Goal: Transaction & Acquisition: Purchase product/service

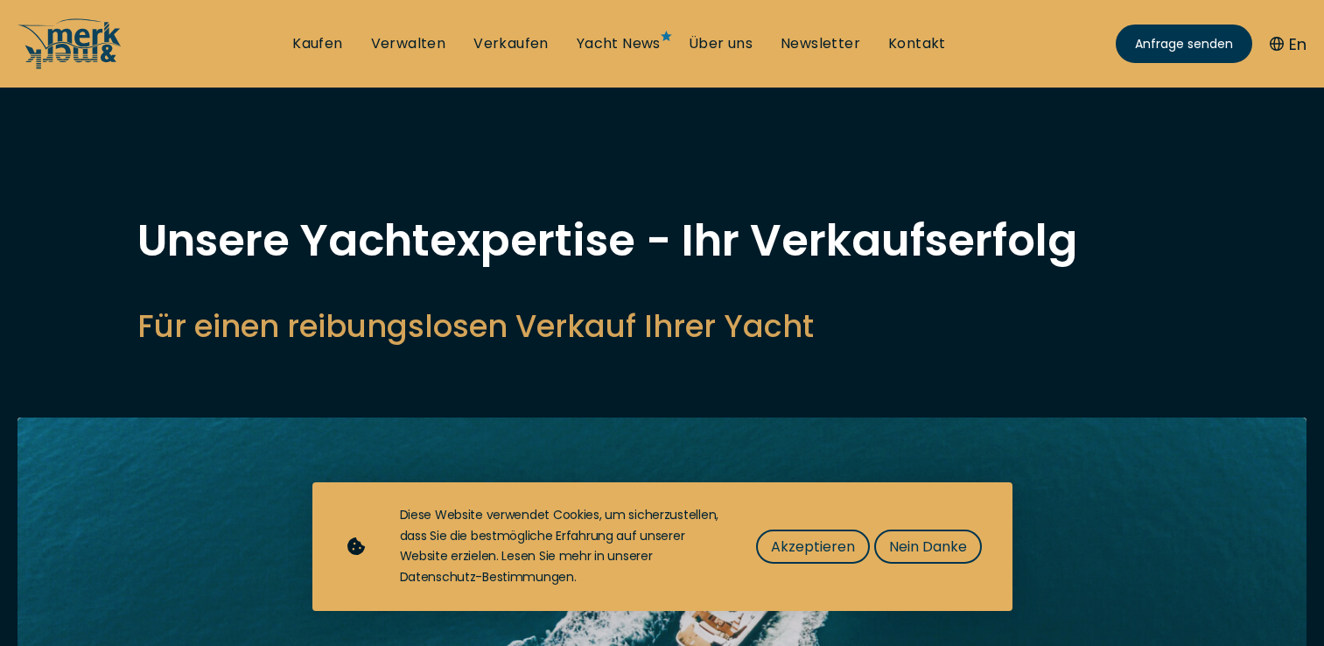
select select "sell"
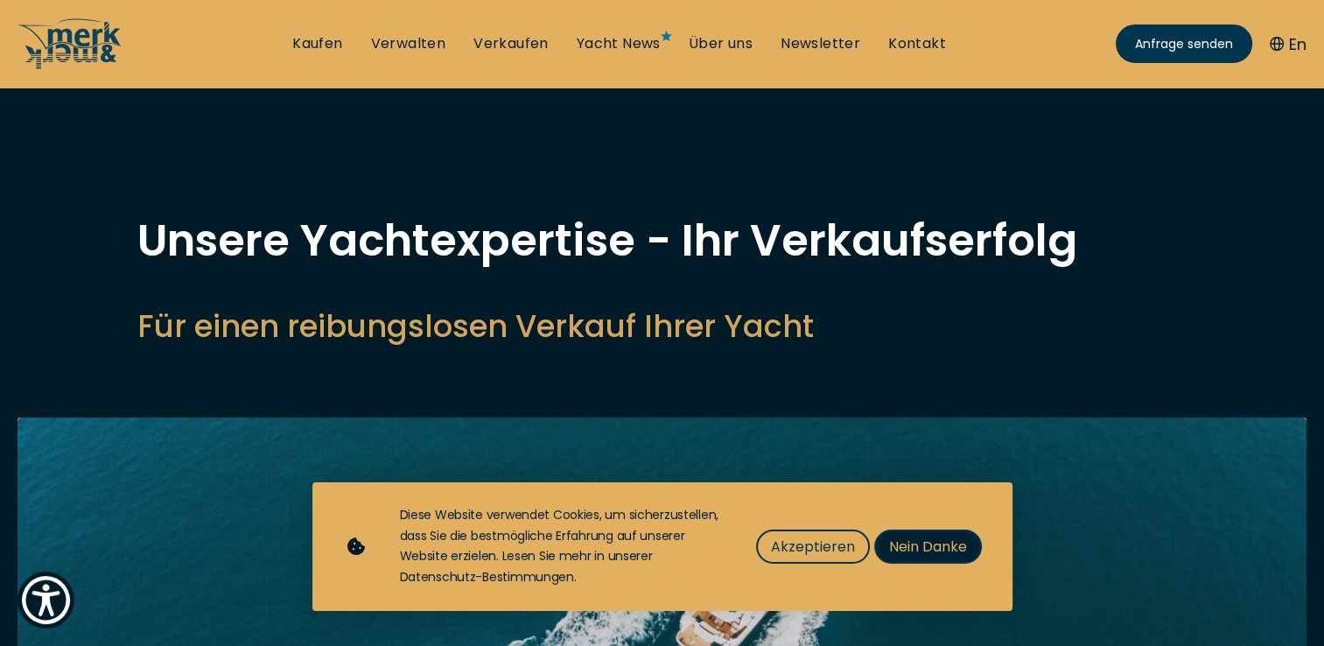
click at [940, 541] on span "Nein Danke" at bounding box center [928, 547] width 78 height 22
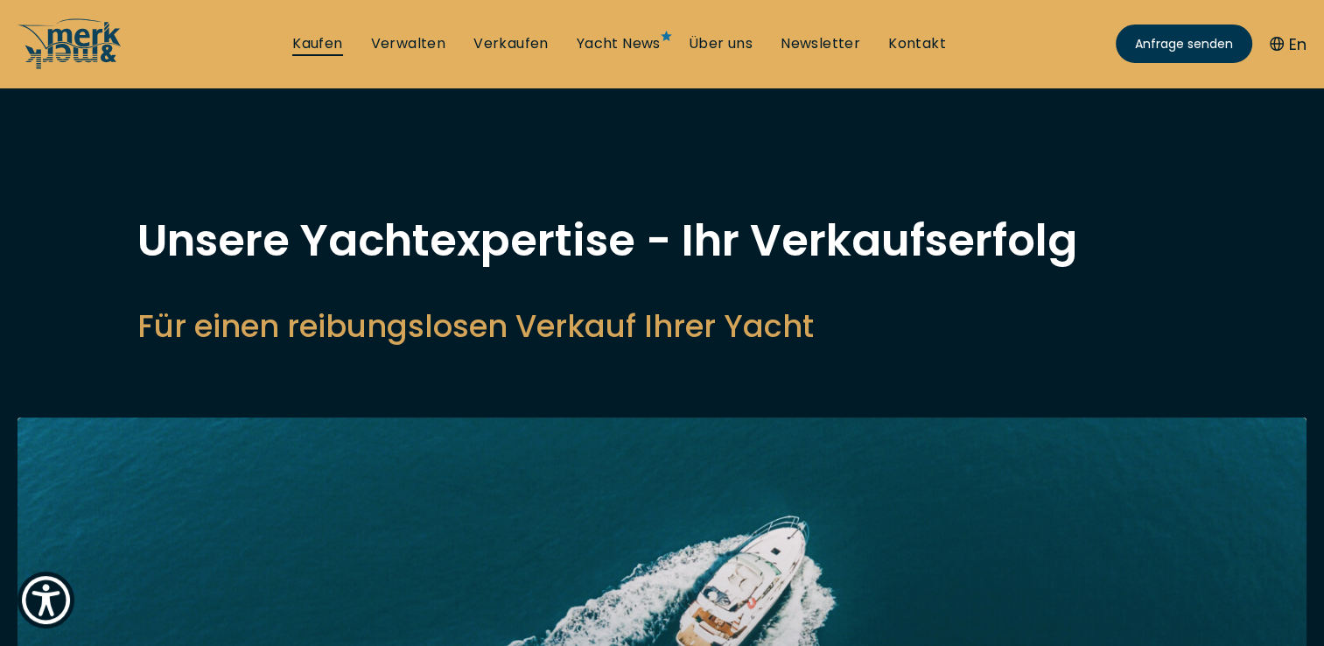
click at [329, 40] on link "Kaufen" at bounding box center [317, 43] width 50 height 19
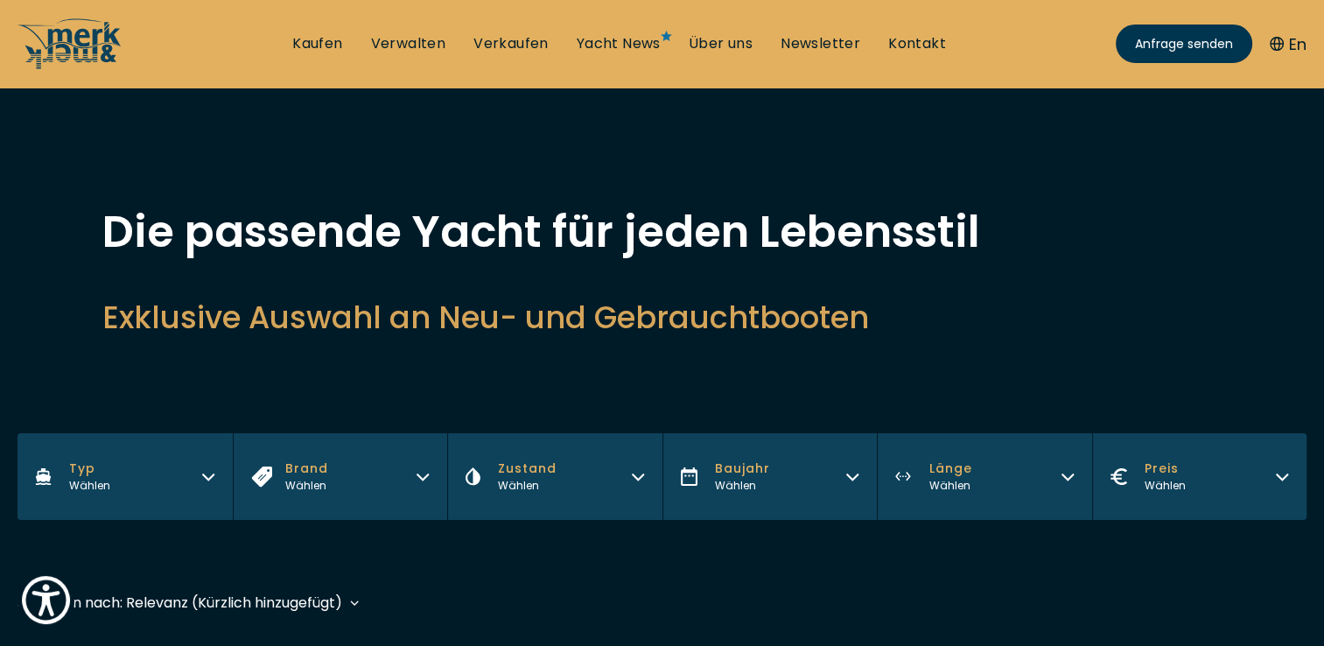
click at [151, 474] on button "Typ Wählen" at bounding box center [125, 476] width 215 height 87
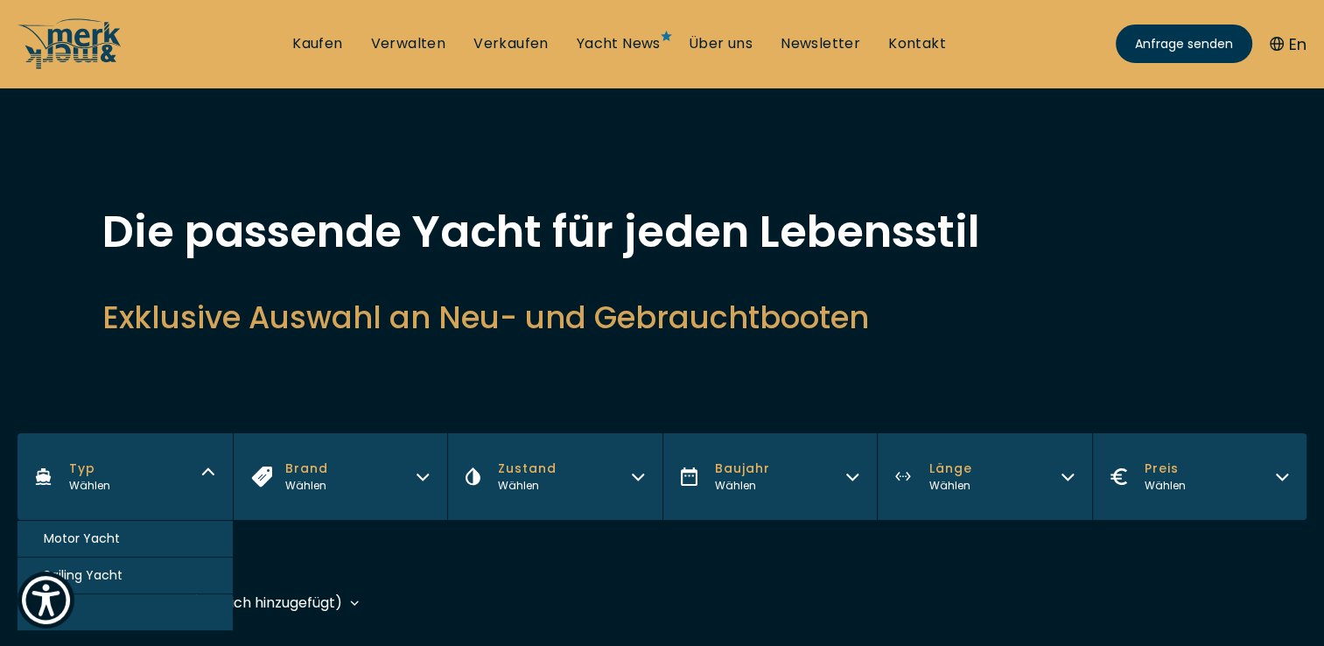
click at [177, 523] on button "Motor Yacht" at bounding box center [125, 539] width 215 height 37
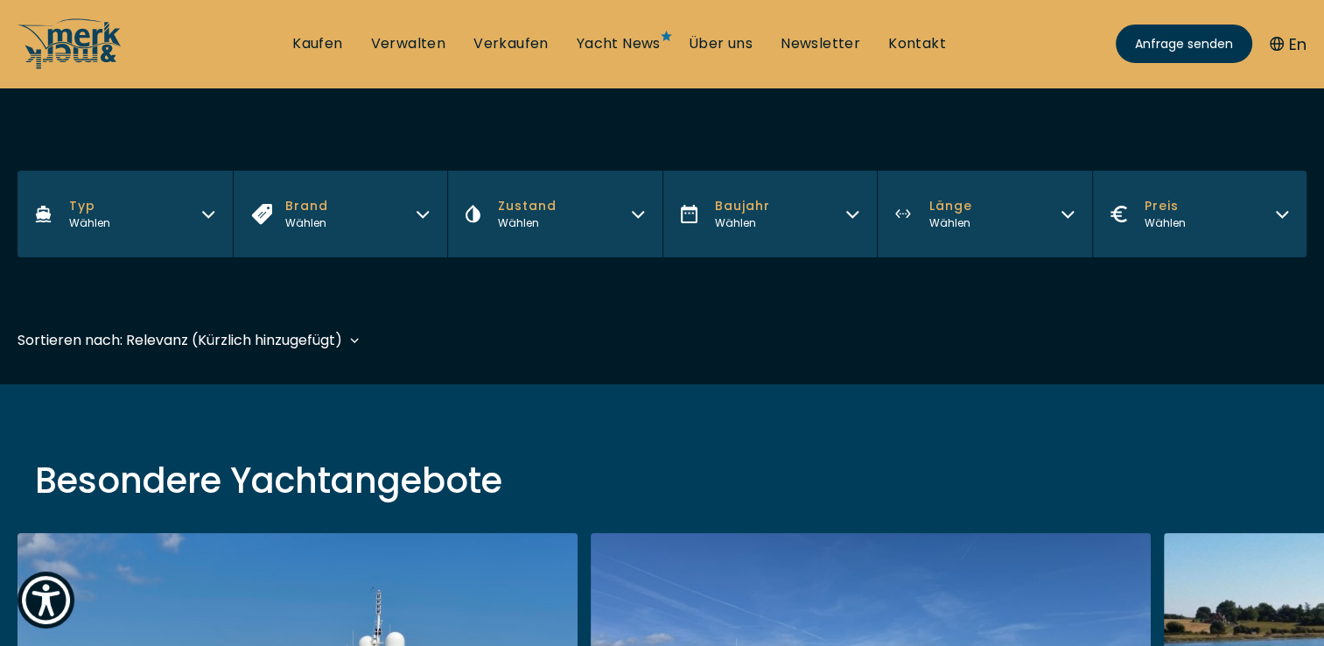
scroll to position [433, 0]
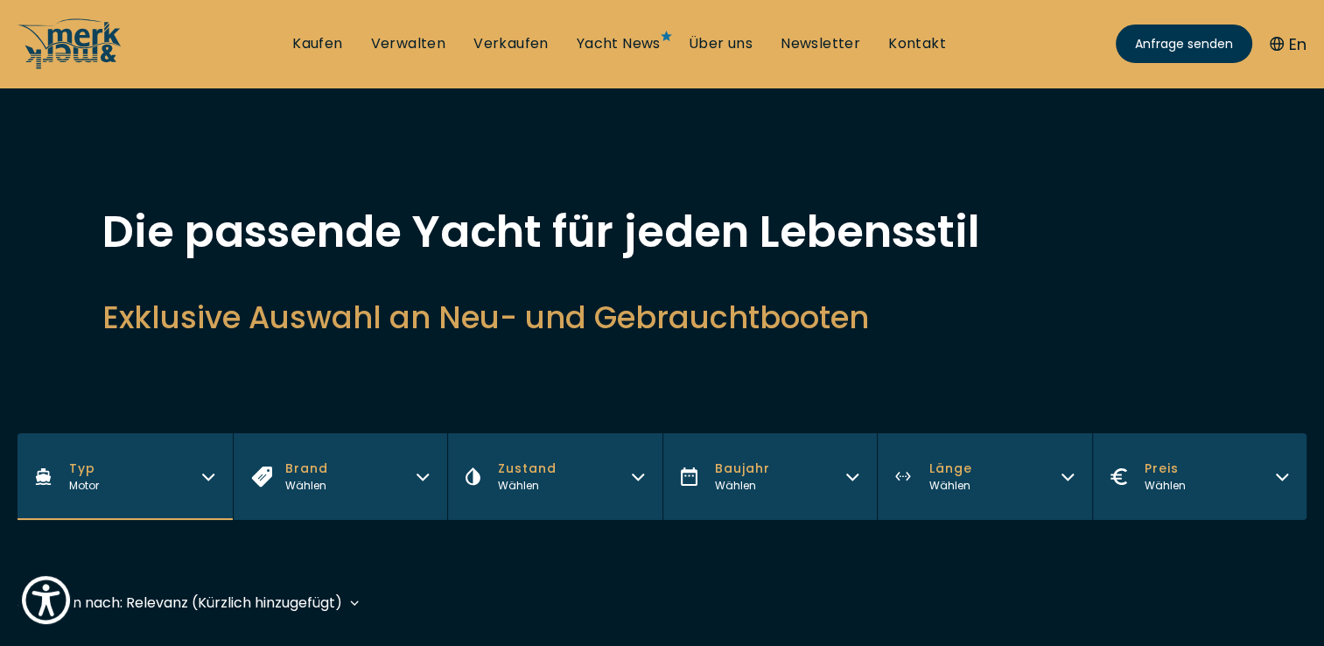
click at [558, 484] on button "Zustand Wählen" at bounding box center [554, 476] width 215 height 87
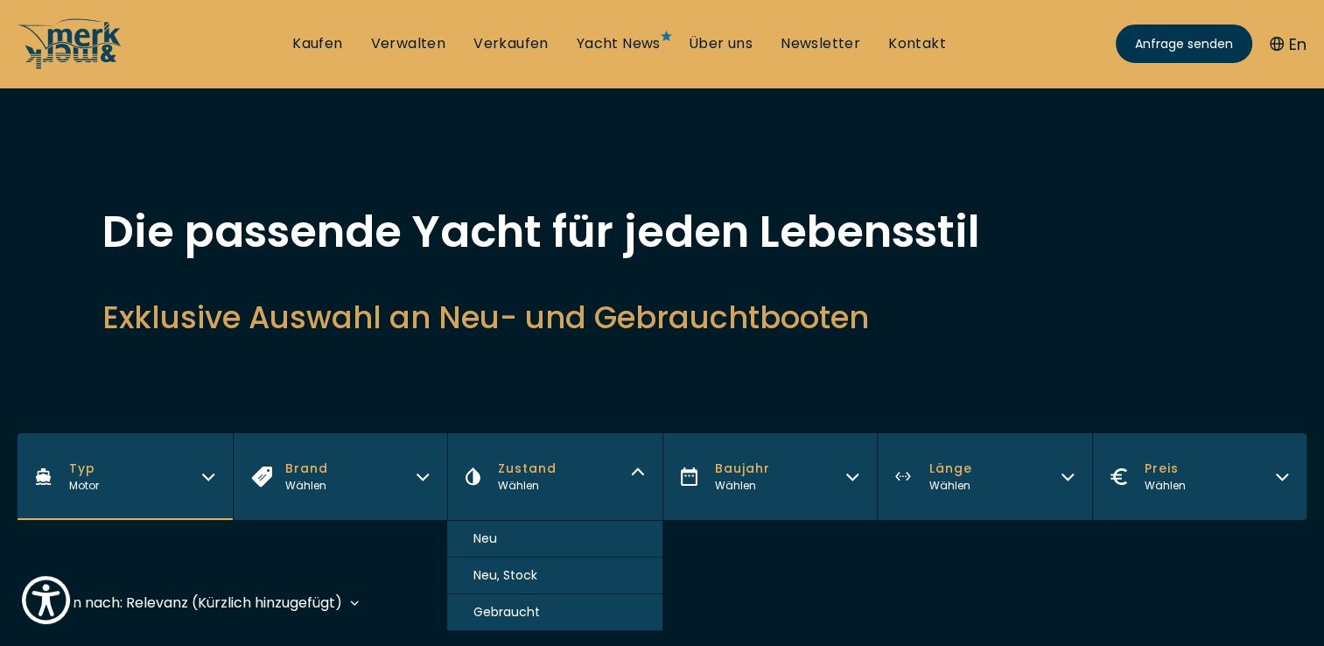
click at [493, 610] on span "Gebraucht" at bounding box center [507, 612] width 67 height 18
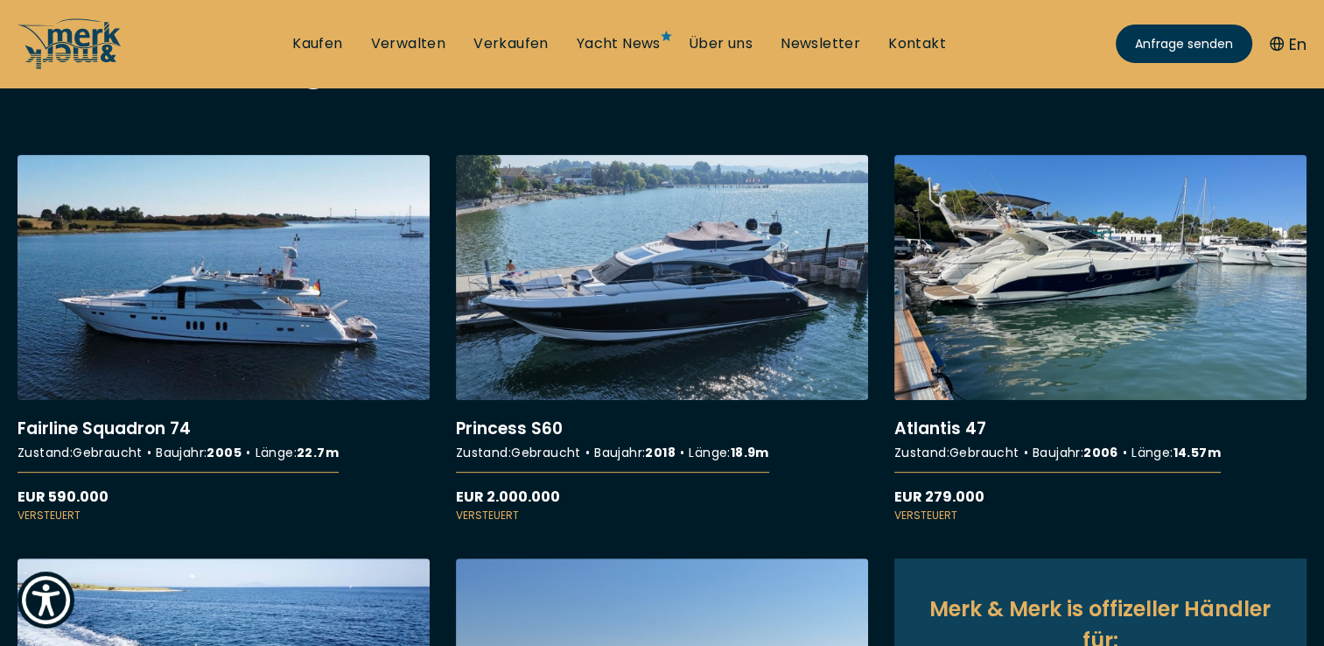
scroll to position [351, 0]
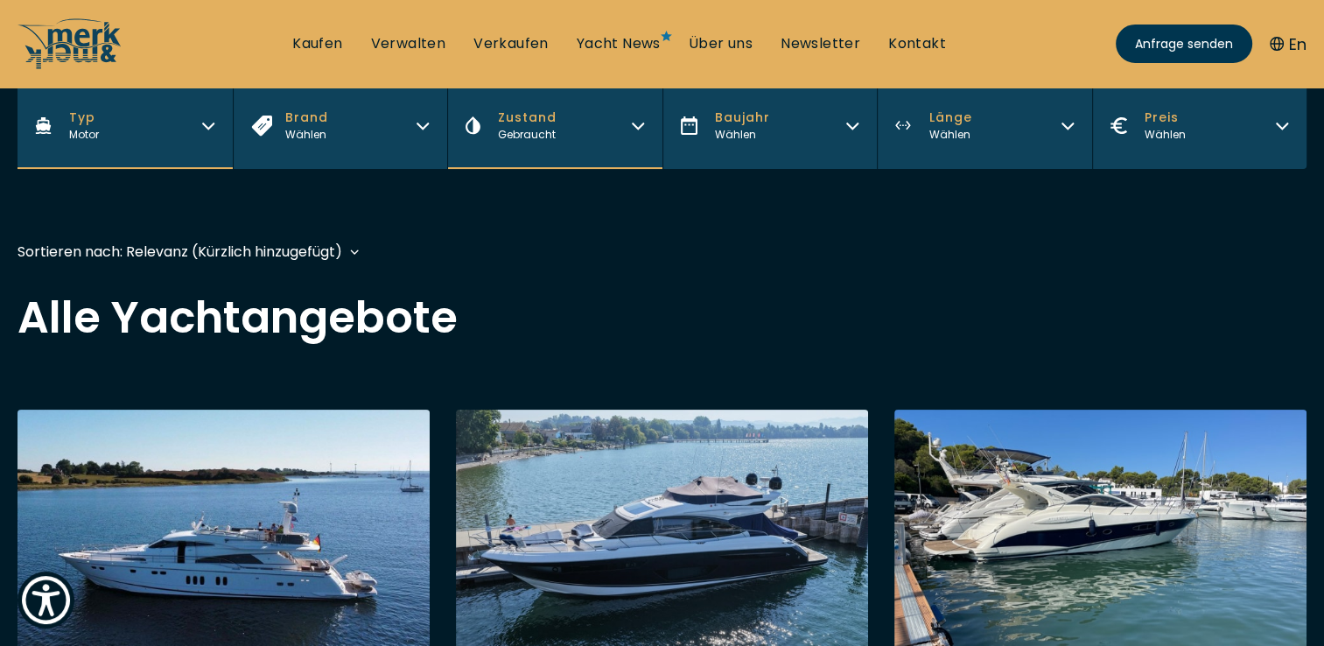
click at [79, 121] on span "Typ" at bounding box center [84, 118] width 30 height 18
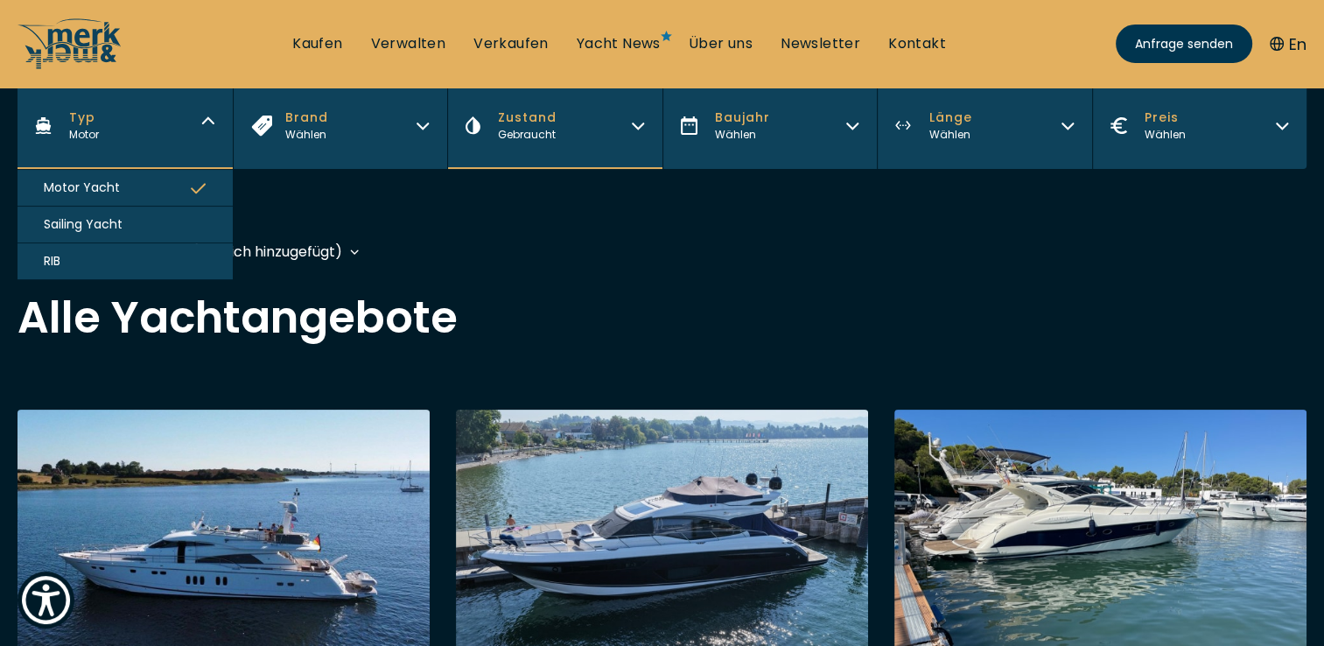
click at [84, 226] on span "Sailing Yacht" at bounding box center [83, 224] width 79 height 18
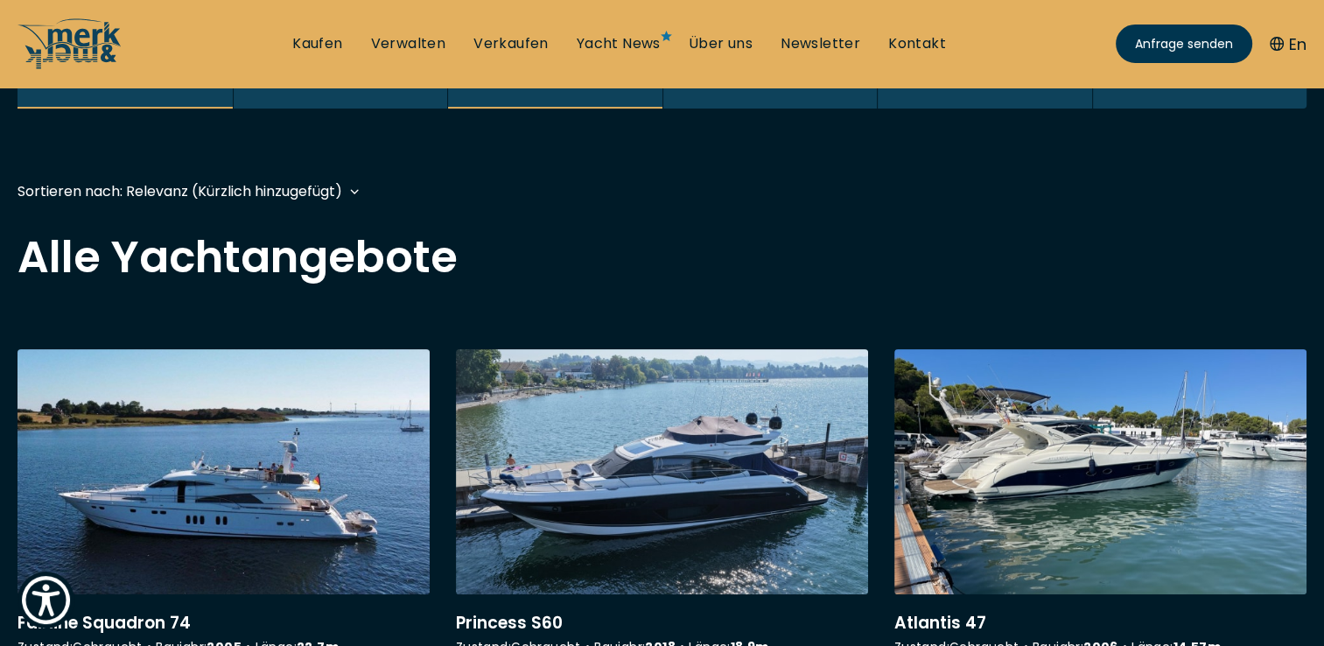
scroll to position [433, 0]
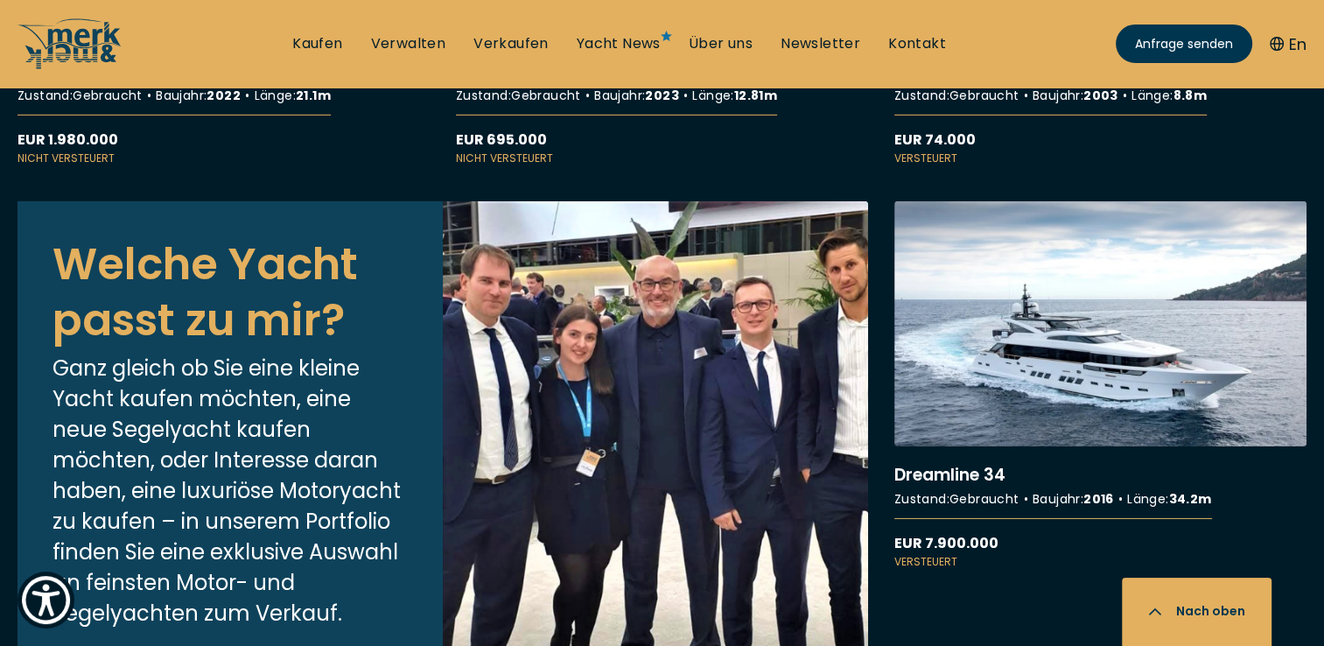
scroll to position [5602, 0]
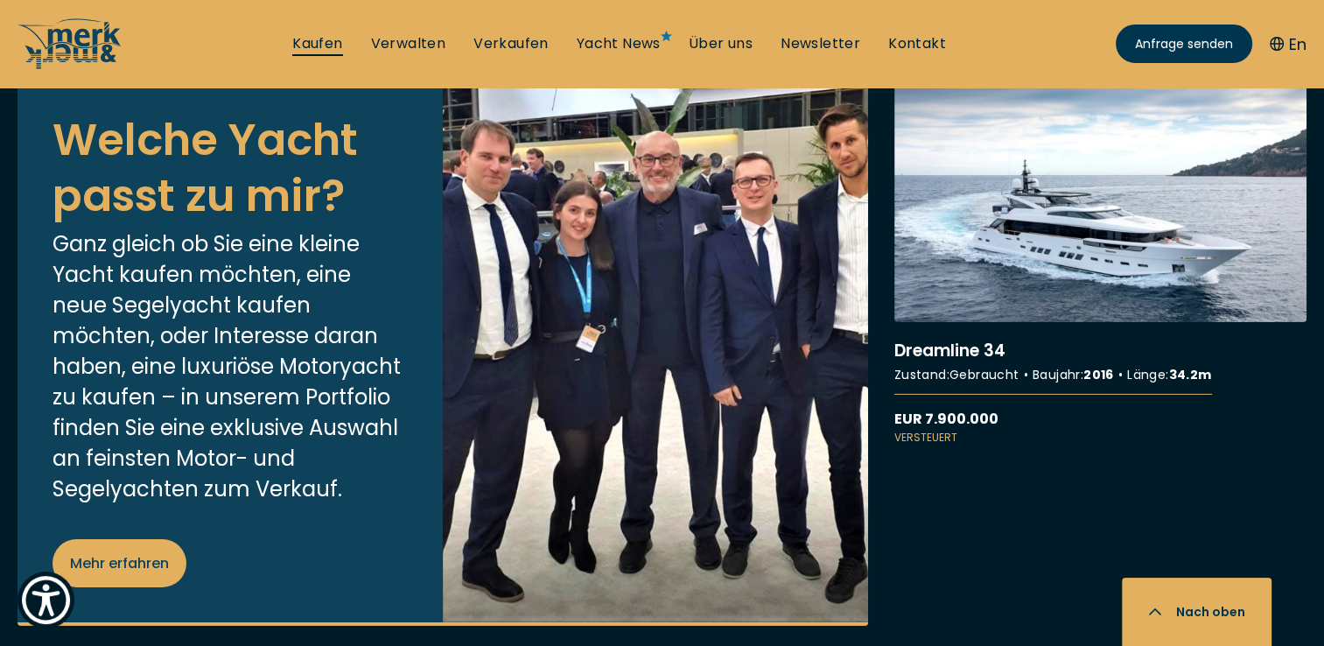
click at [325, 40] on link "Kaufen" at bounding box center [317, 43] width 50 height 19
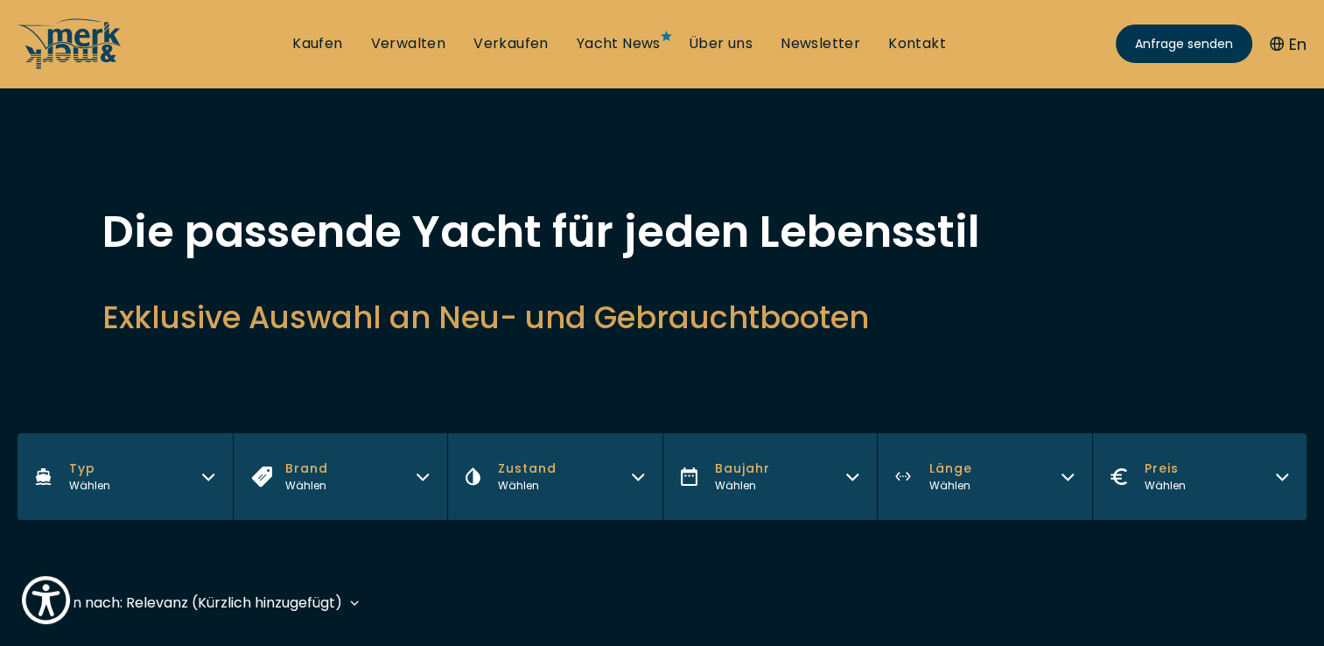
click at [377, 474] on button "Brand Wählen" at bounding box center [340, 476] width 215 height 87
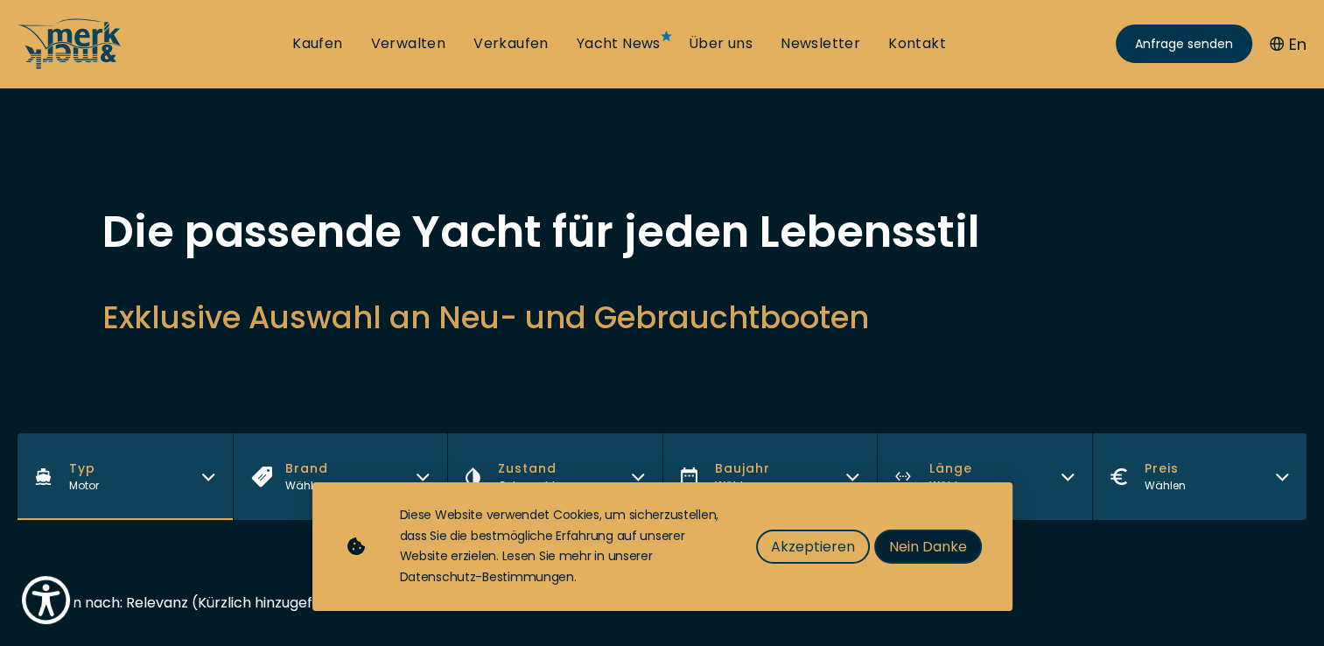
click at [896, 543] on span "Nein Danke" at bounding box center [928, 547] width 78 height 22
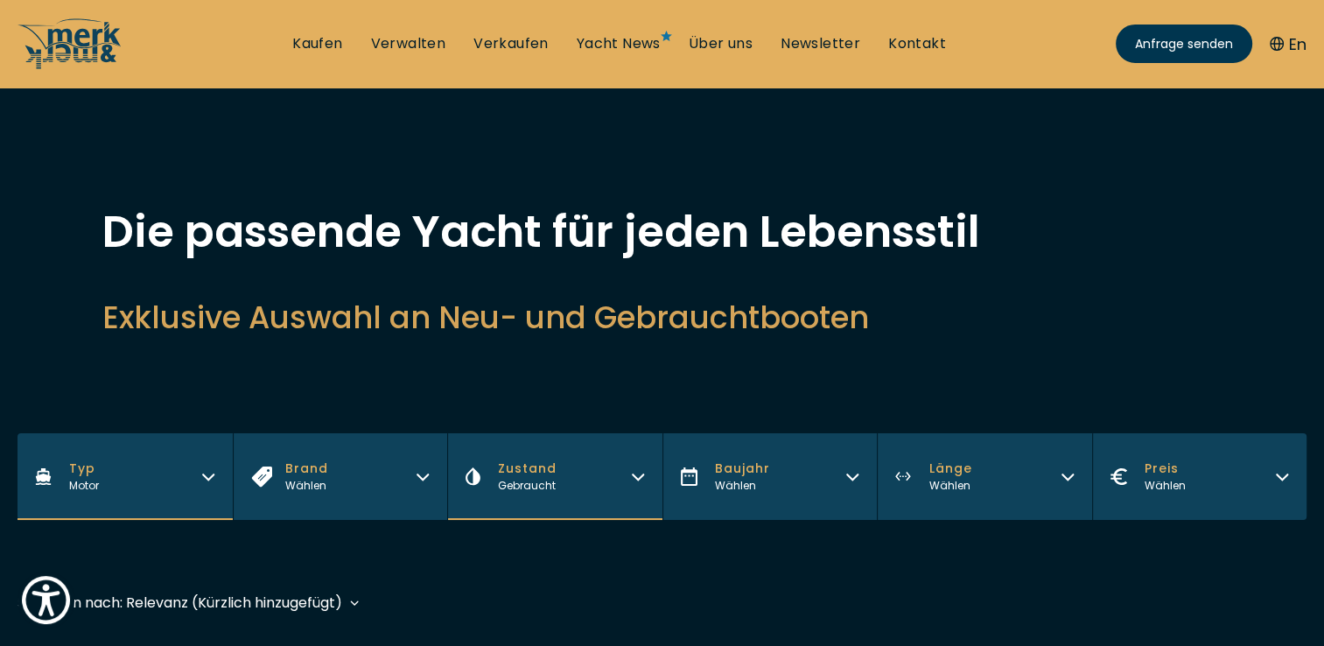
click at [355, 464] on button "Brand Wählen" at bounding box center [340, 476] width 215 height 87
